Goal: Use online tool/utility: Utilize a website feature to perform a specific function

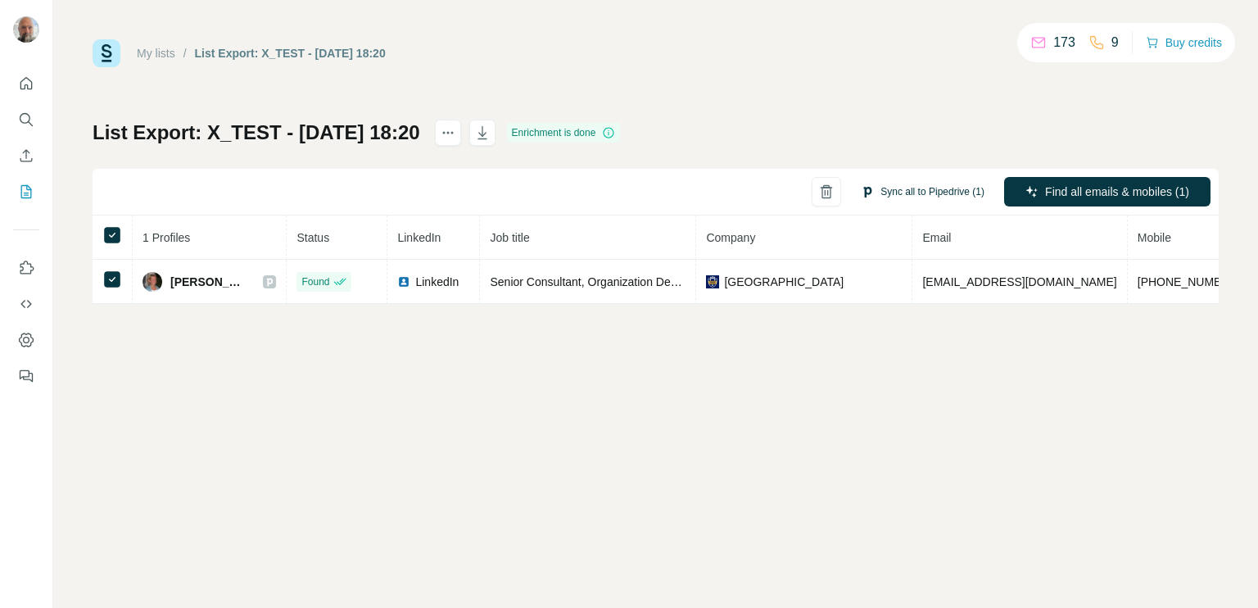
click at [914, 194] on button "Sync all to Pipedrive (1)" at bounding box center [923, 191] width 147 height 25
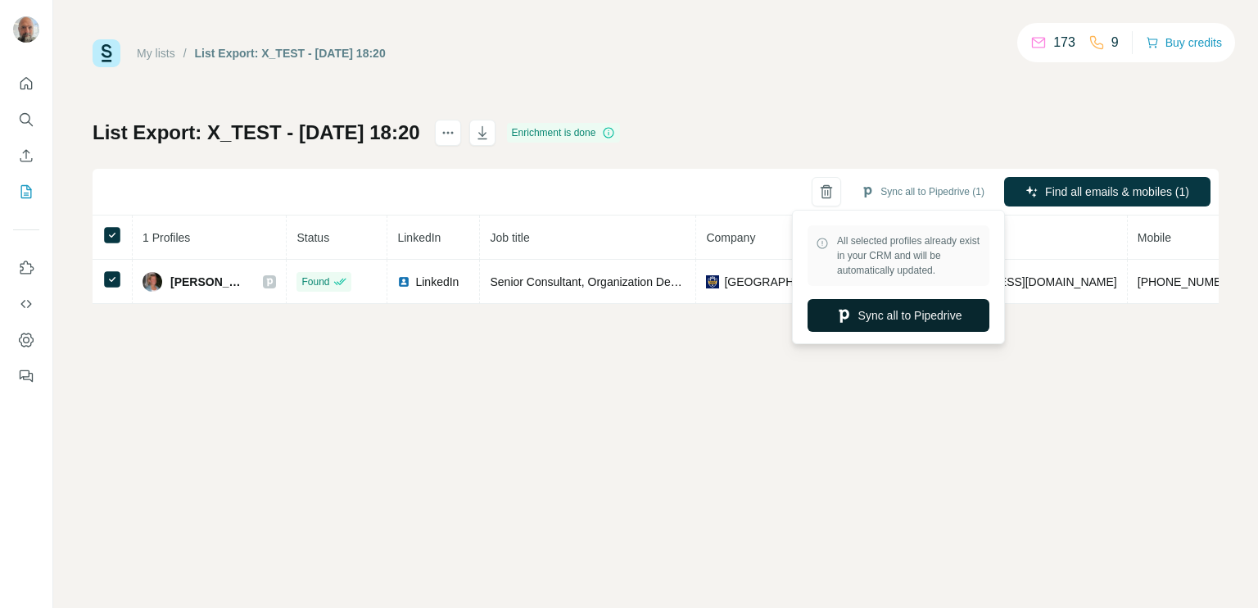
click at [875, 315] on button "Sync all to Pipedrive" at bounding box center [899, 315] width 182 height 33
